Goal: Task Accomplishment & Management: Manage account settings

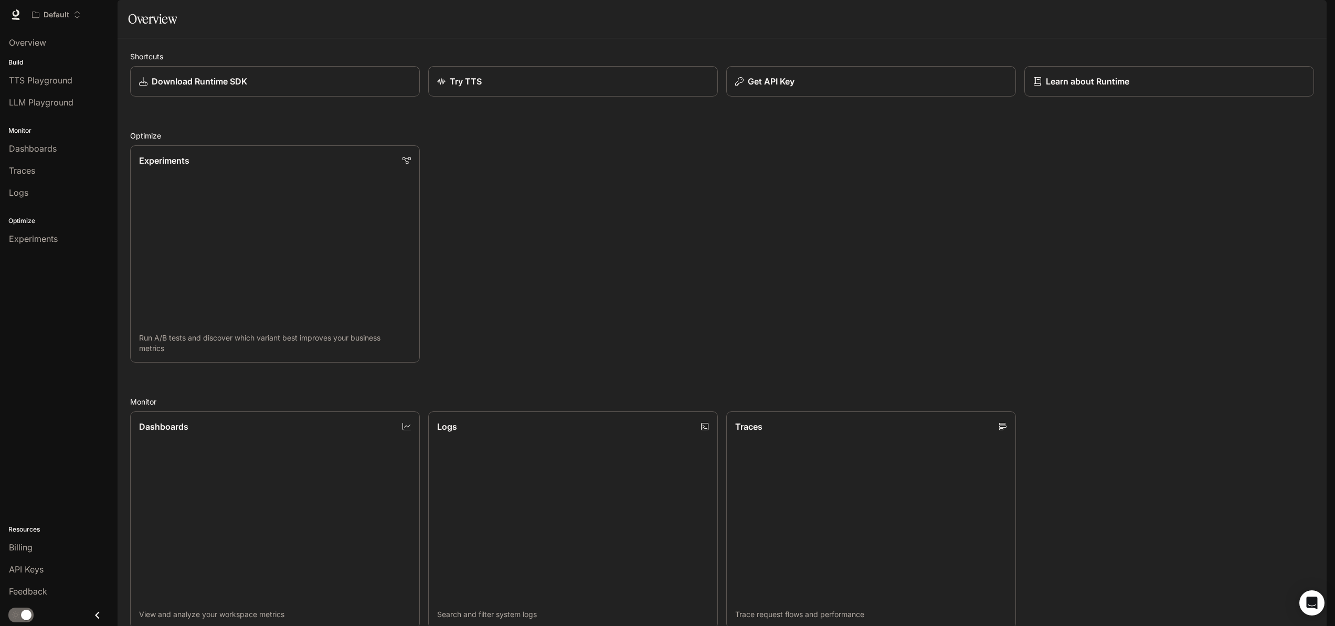
click at [1314, 19] on img "button" at bounding box center [1312, 14] width 15 height 15
click at [1254, 82] on span "Billing" at bounding box center [1245, 77] width 135 height 10
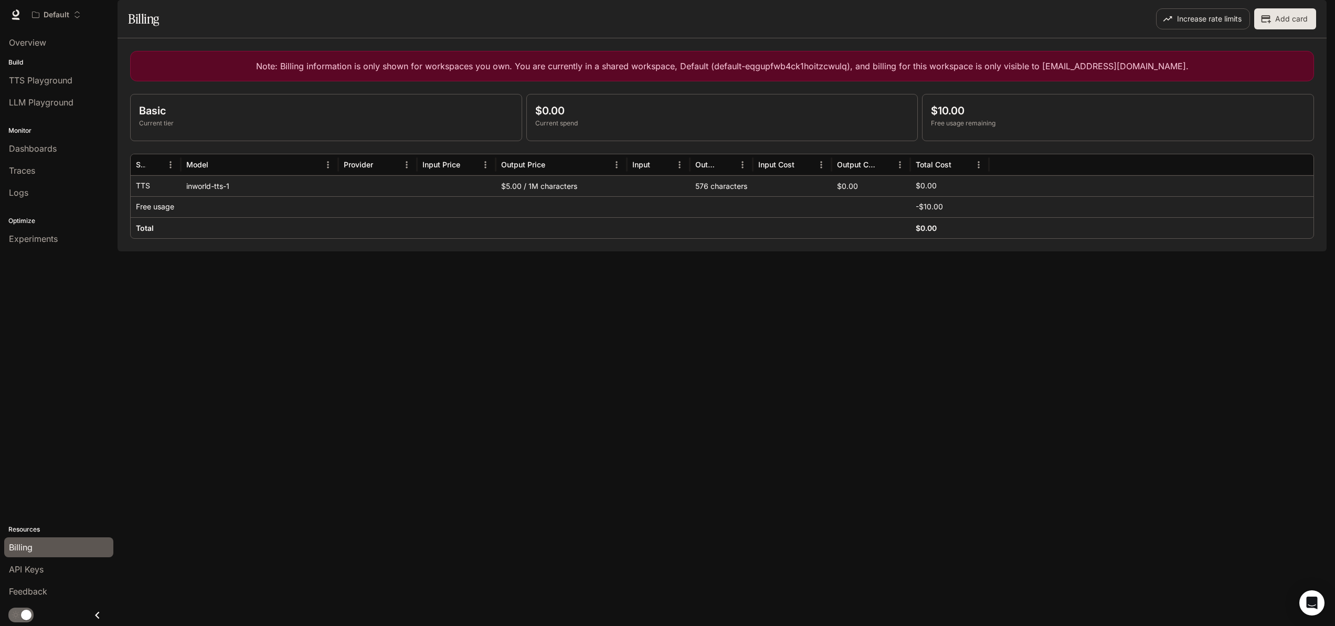
click at [1318, 15] on img "button" at bounding box center [1312, 14] width 15 height 15
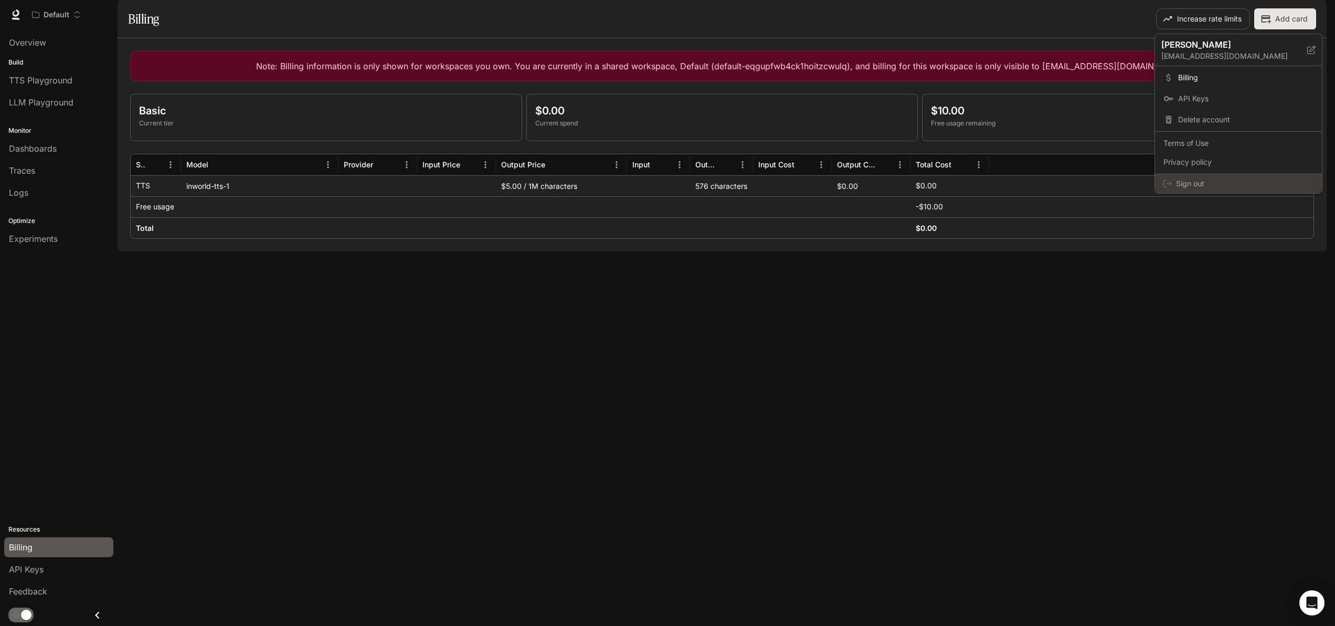
click at [1177, 183] on span "Sign out" at bounding box center [1245, 183] width 138 height 10
